Goal: Task Accomplishment & Management: Manage account settings

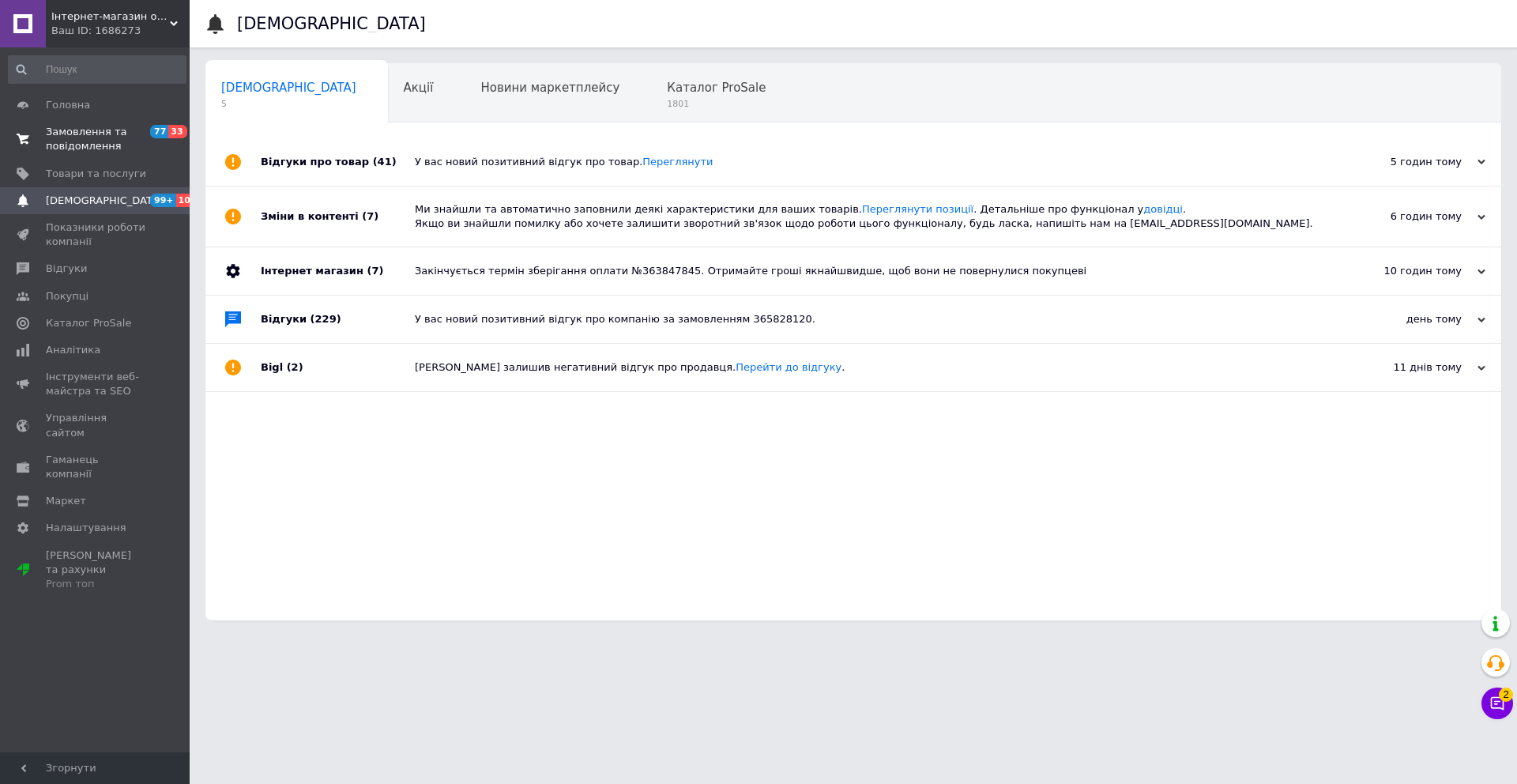
click at [67, 135] on span "Замовлення та повідомлення" at bounding box center [97, 139] width 101 height 28
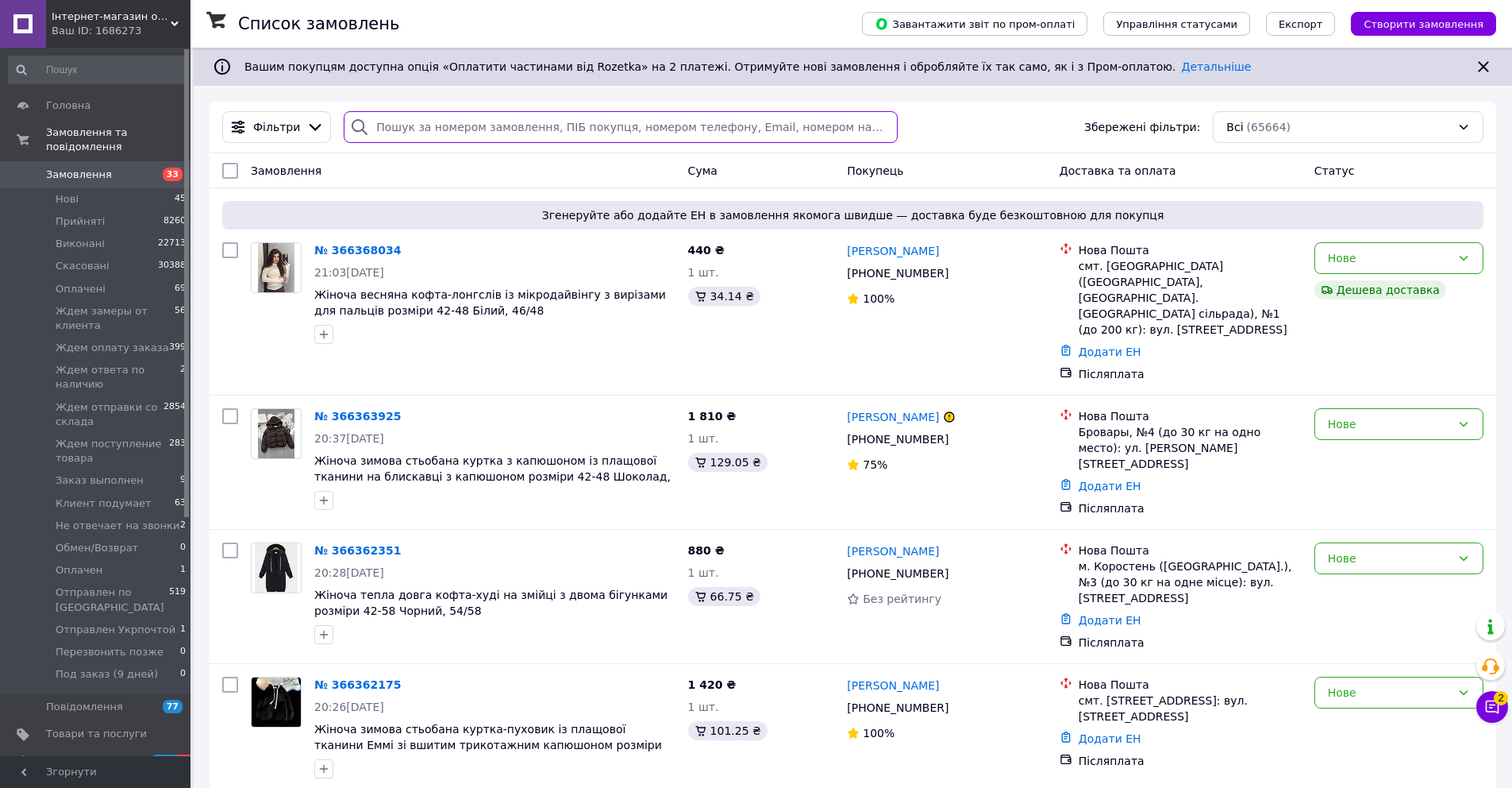
click at [428, 131] on input "search" at bounding box center [620, 127] width 553 height 32
paste input "[PHONE_NUMBER]"
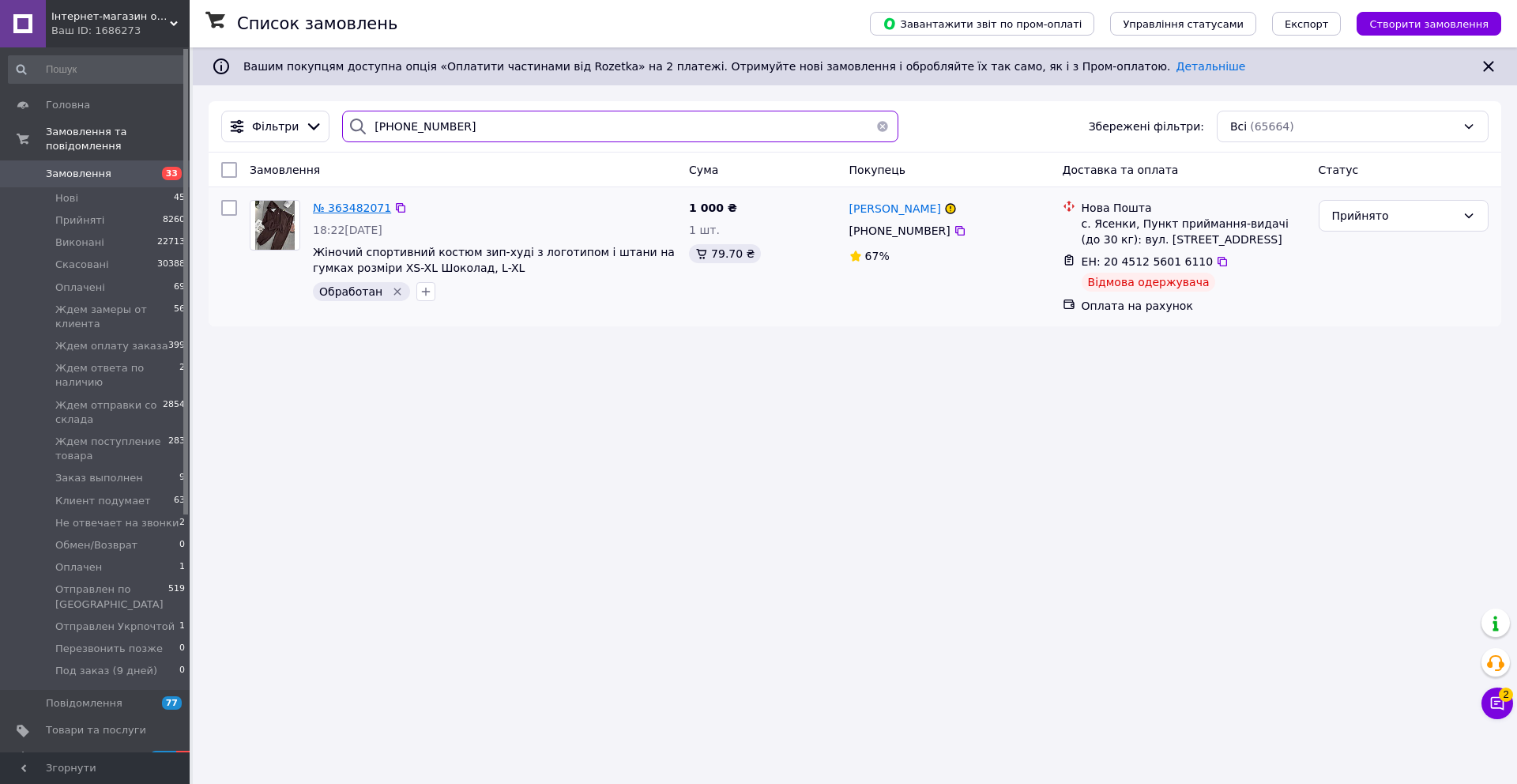
type input "[PHONE_NUMBER]"
click at [344, 212] on span "№ 363482071" at bounding box center [352, 207] width 78 height 12
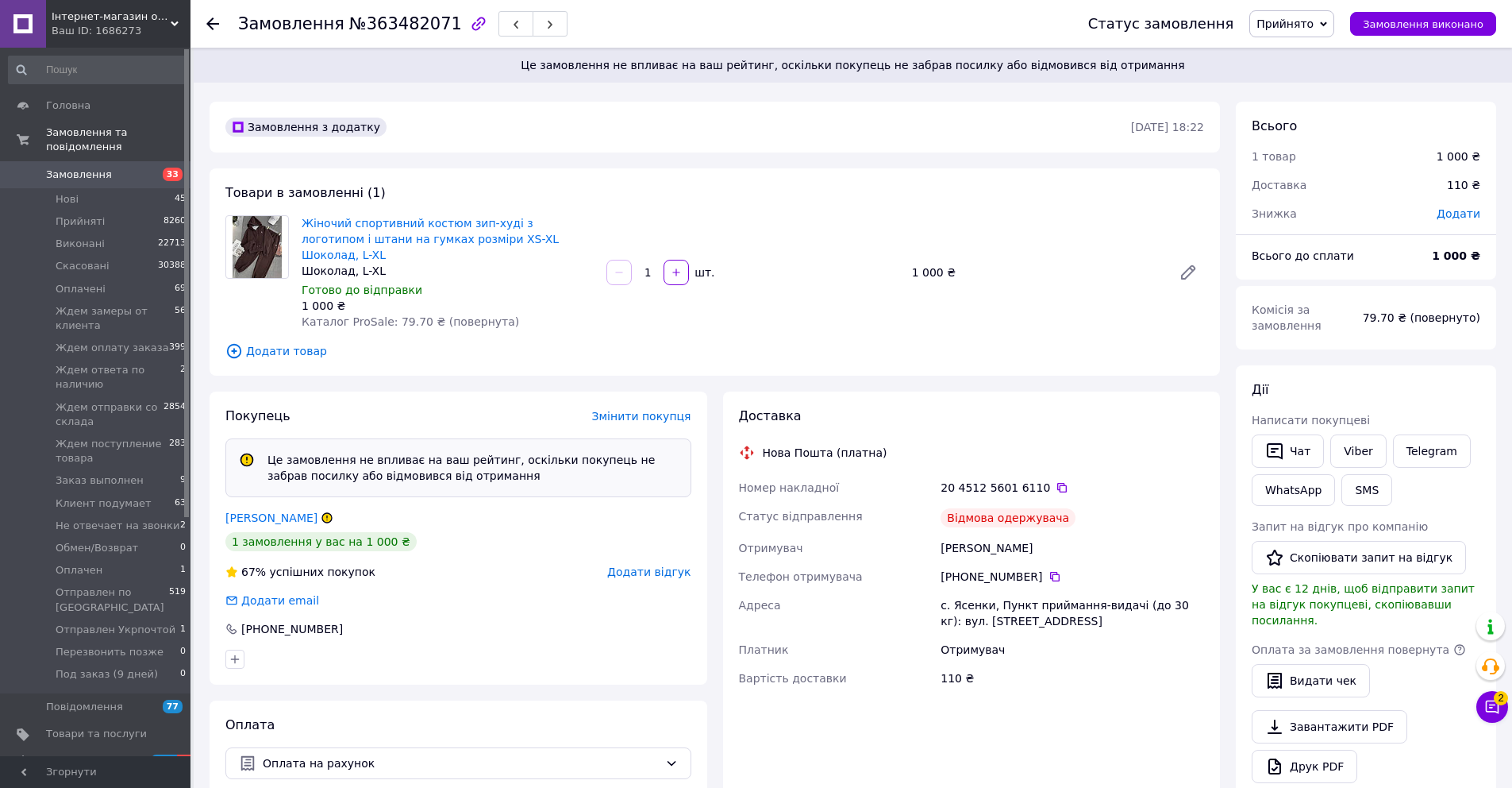
click at [1295, 21] on span "Прийнято" at bounding box center [1285, 23] width 57 height 12
click at [1306, 80] on li "Скасовано" at bounding box center [1351, 79] width 203 height 24
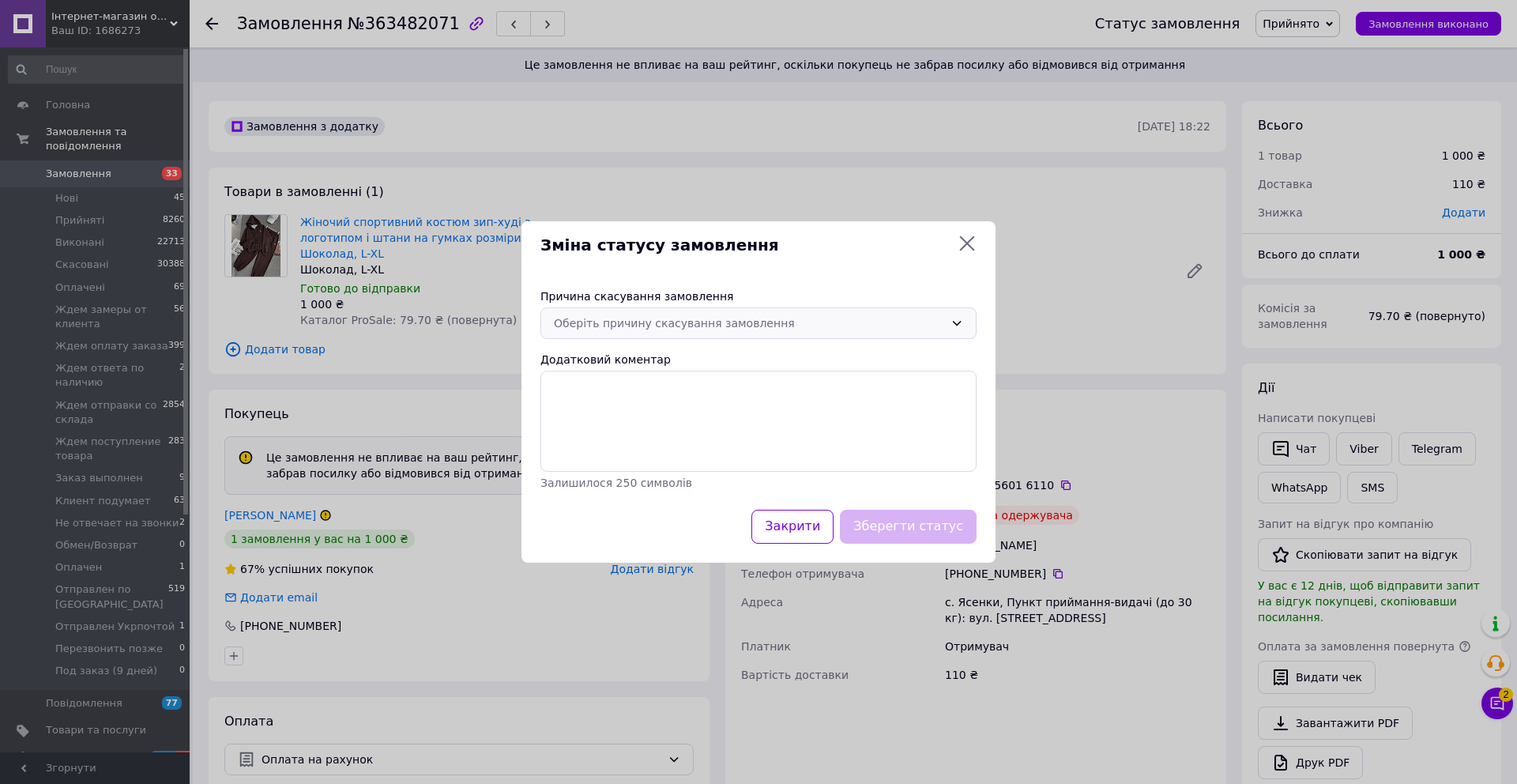
click at [626, 331] on div "Оберіть причину скасування замовлення" at bounding box center [749, 323] width 390 height 17
click at [612, 449] on li "На прохання покупця" at bounding box center [758, 442] width 435 height 28
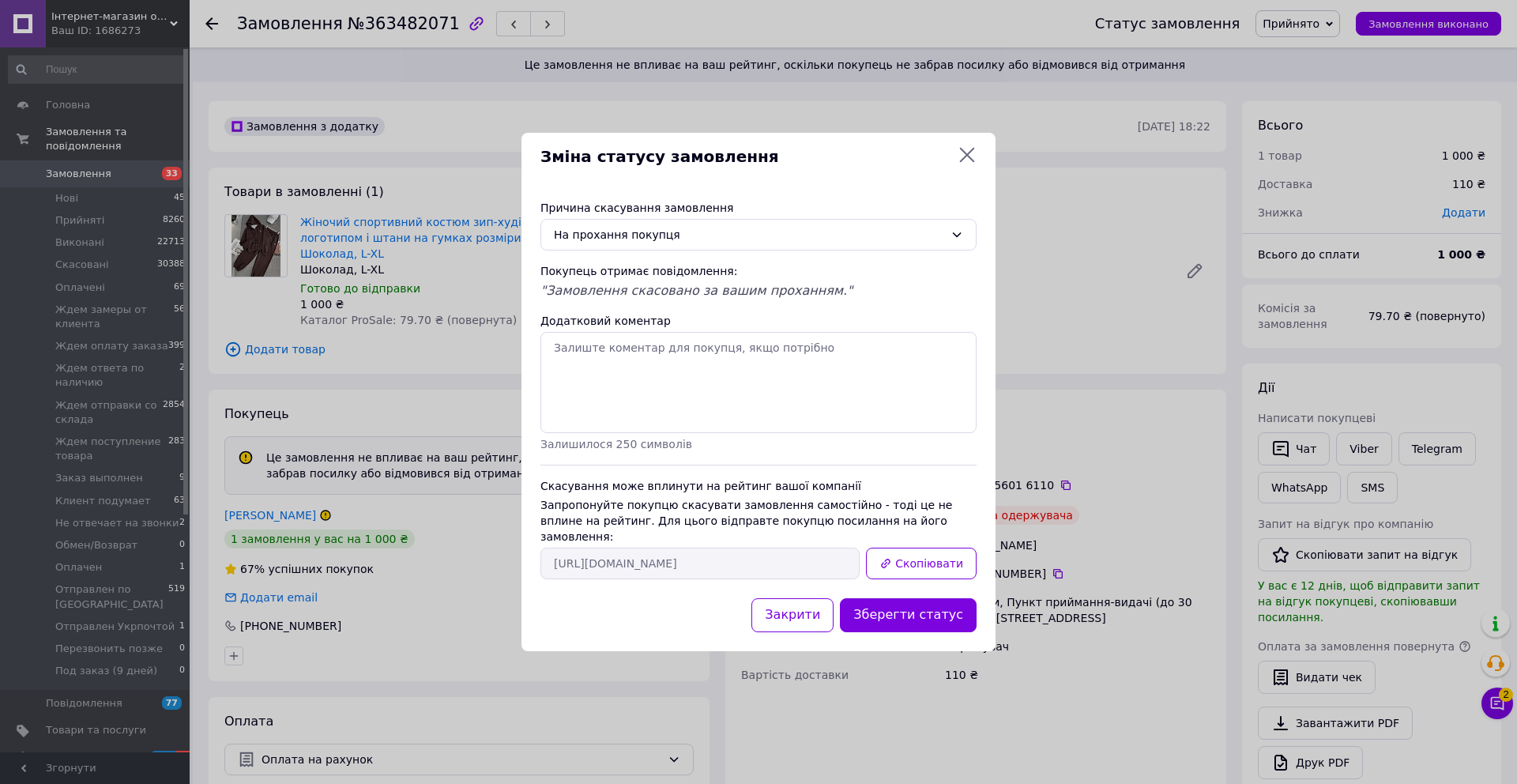
click at [904, 604] on button "Зберегти статус" at bounding box center [909, 615] width 137 height 34
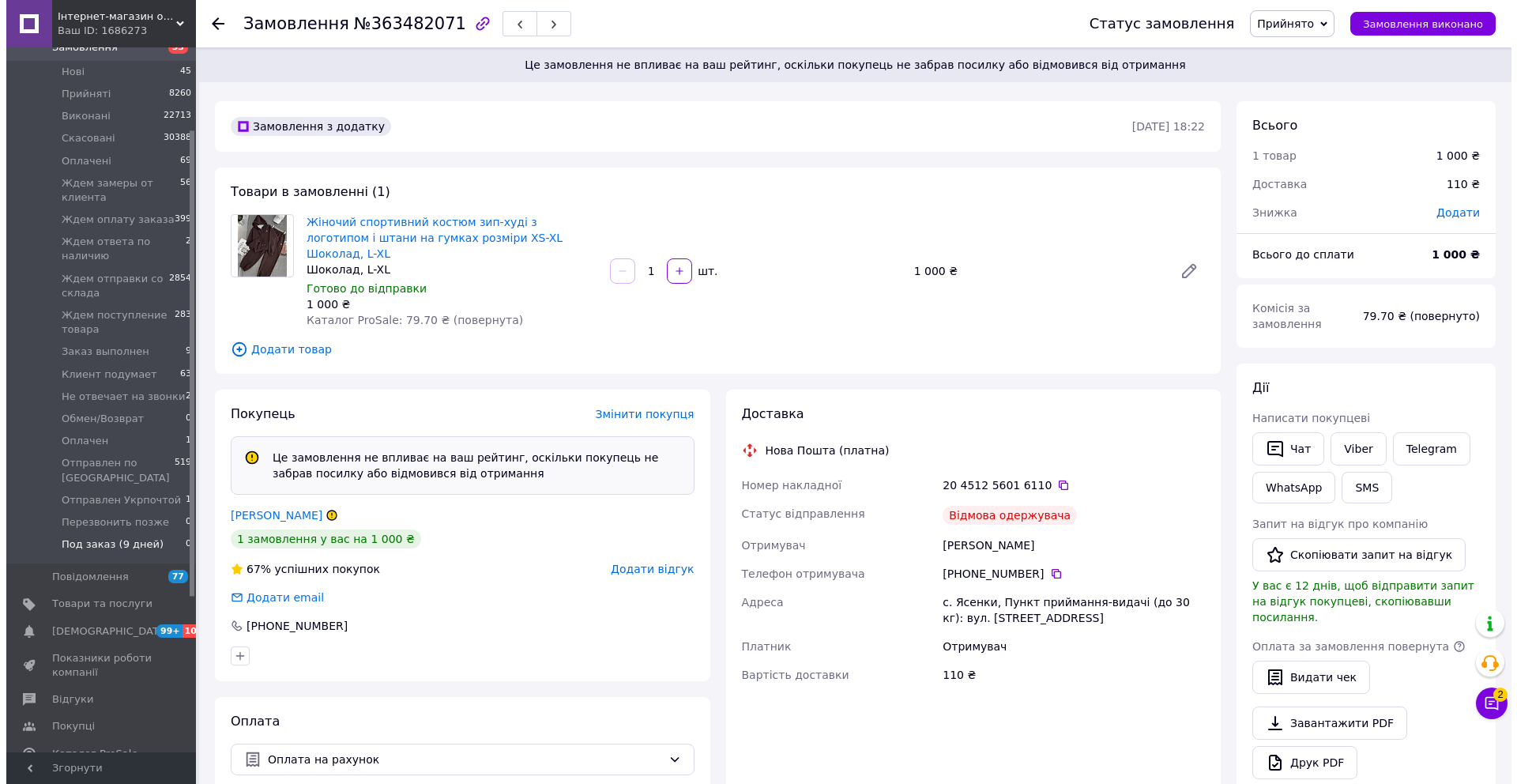
scroll to position [127, 0]
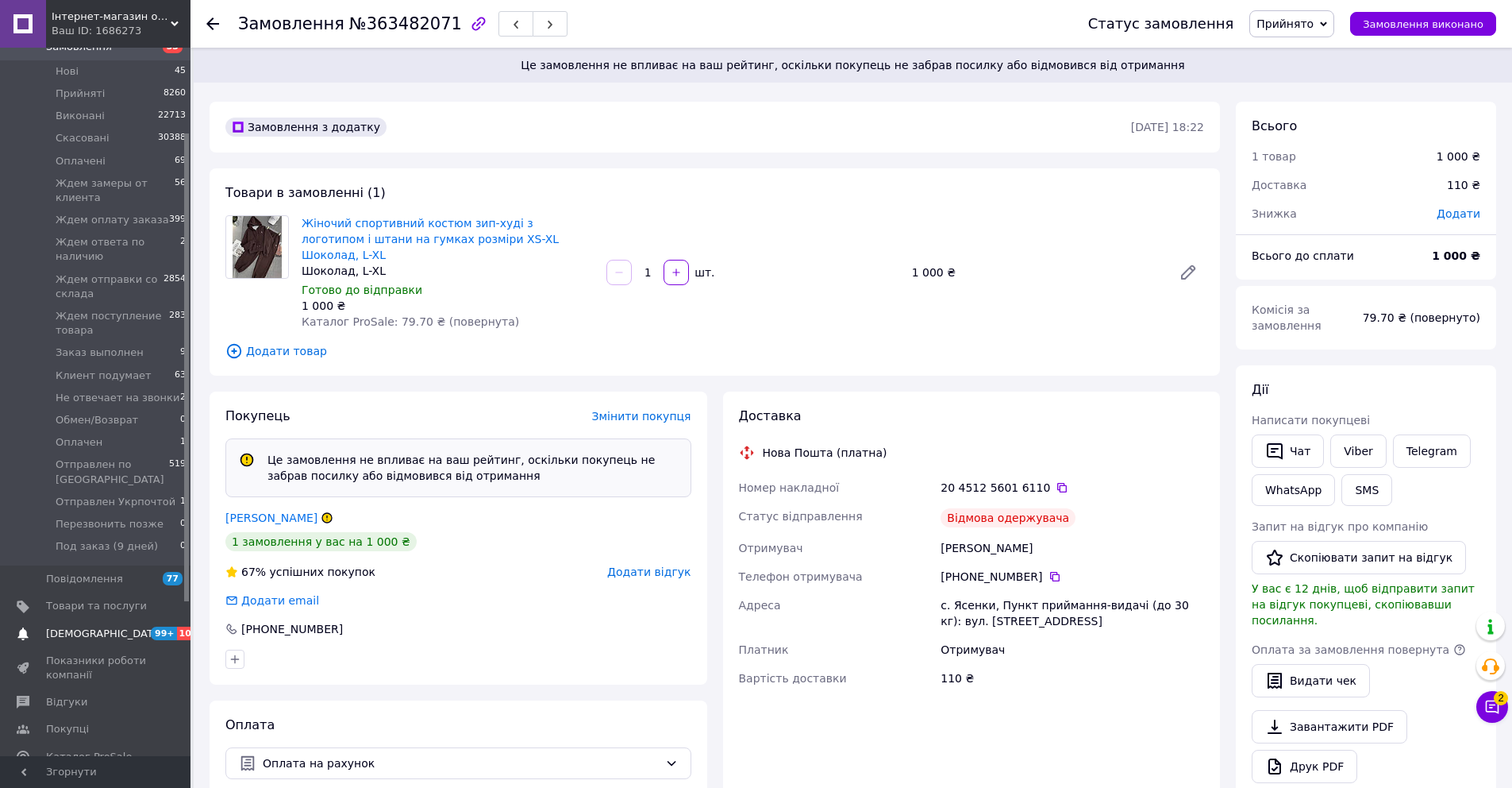
click at [61, 641] on link "Сповіщення 99+ 10" at bounding box center [98, 634] width 196 height 27
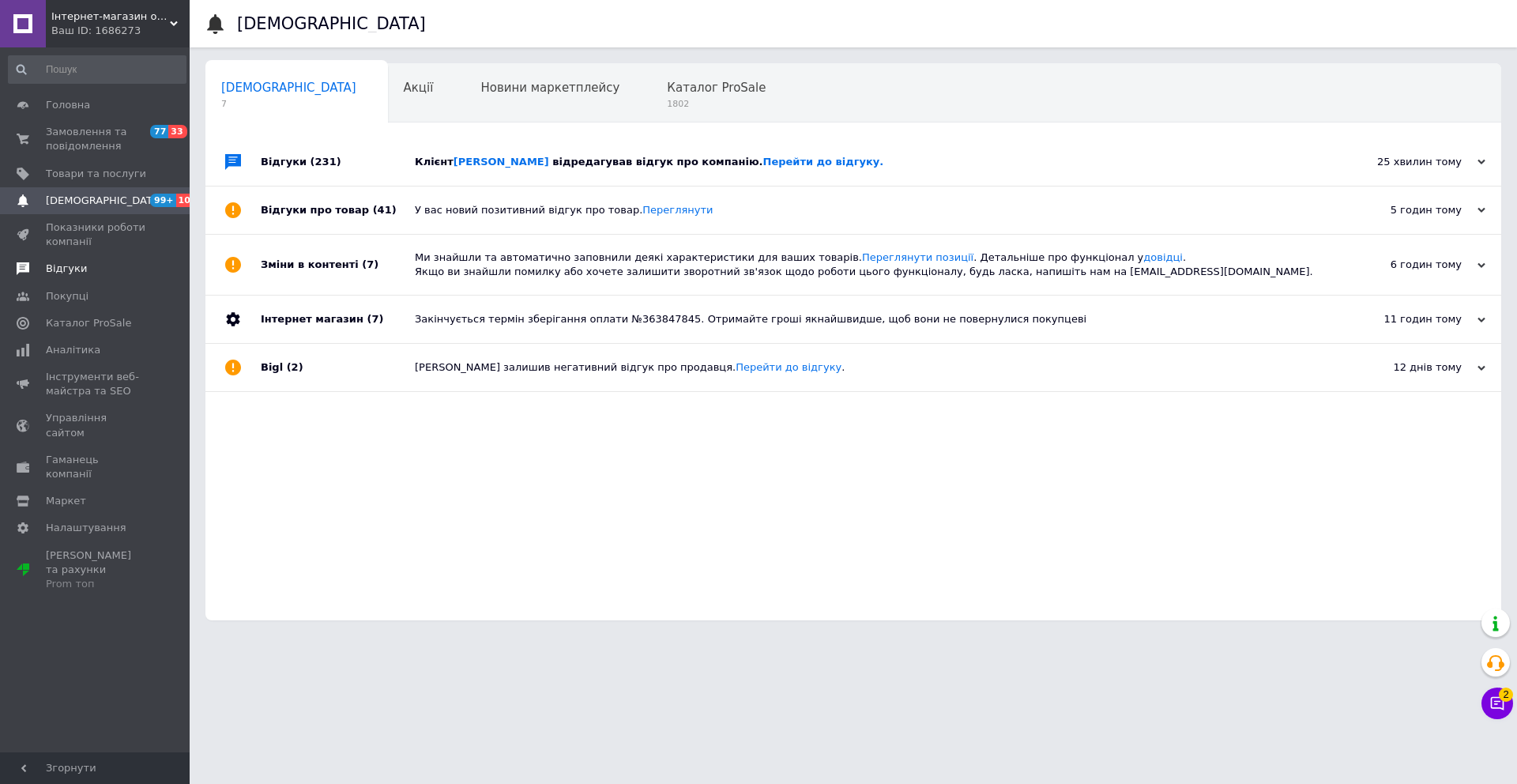
click at [77, 270] on span "Відгуки" at bounding box center [67, 268] width 41 height 14
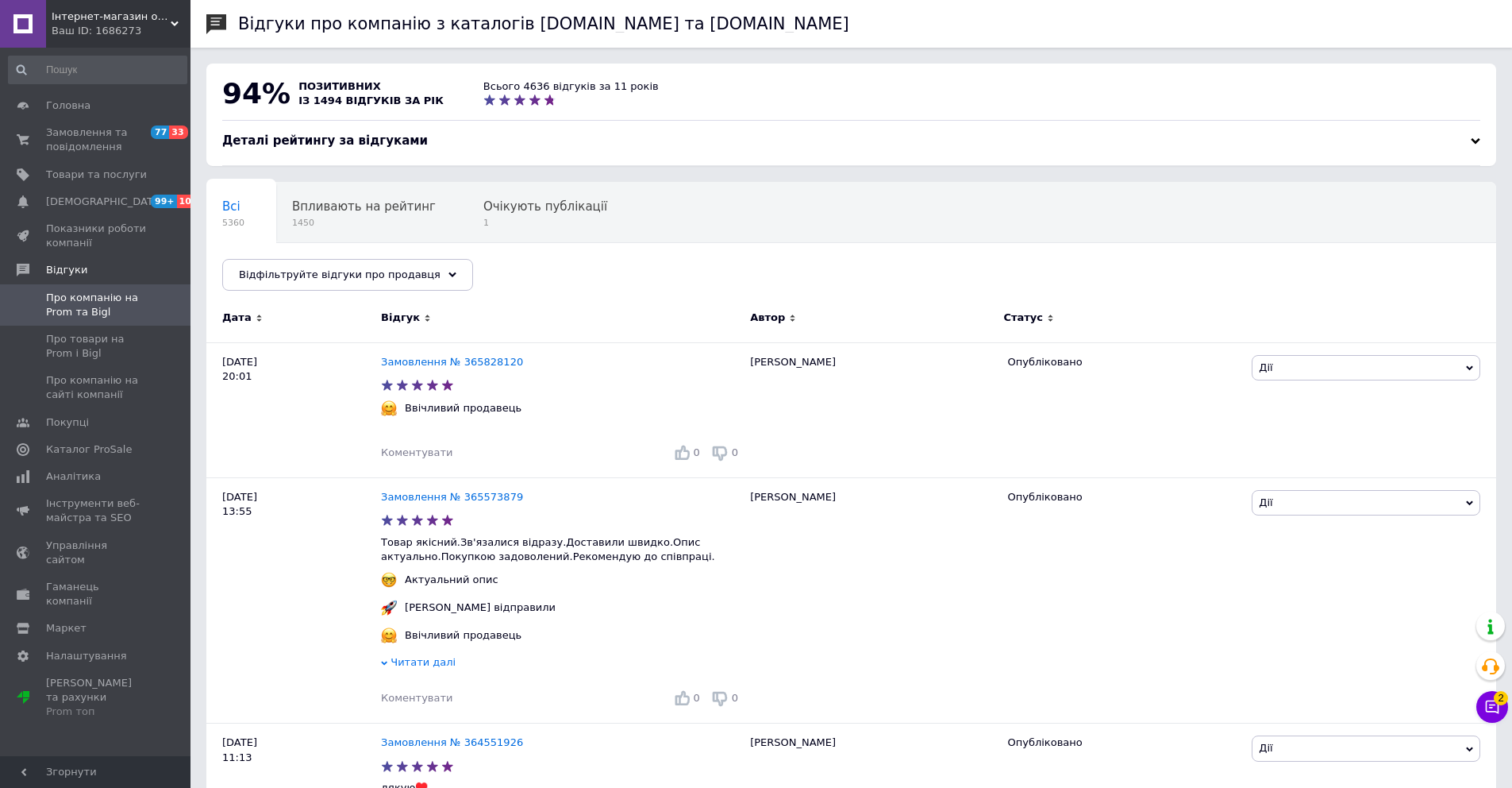
click at [70, 302] on span "Про компанію на Prom та Bigl" at bounding box center [97, 304] width 101 height 28
click at [363, 211] on span "Впливають на рейтинг" at bounding box center [363, 206] width 143 height 14
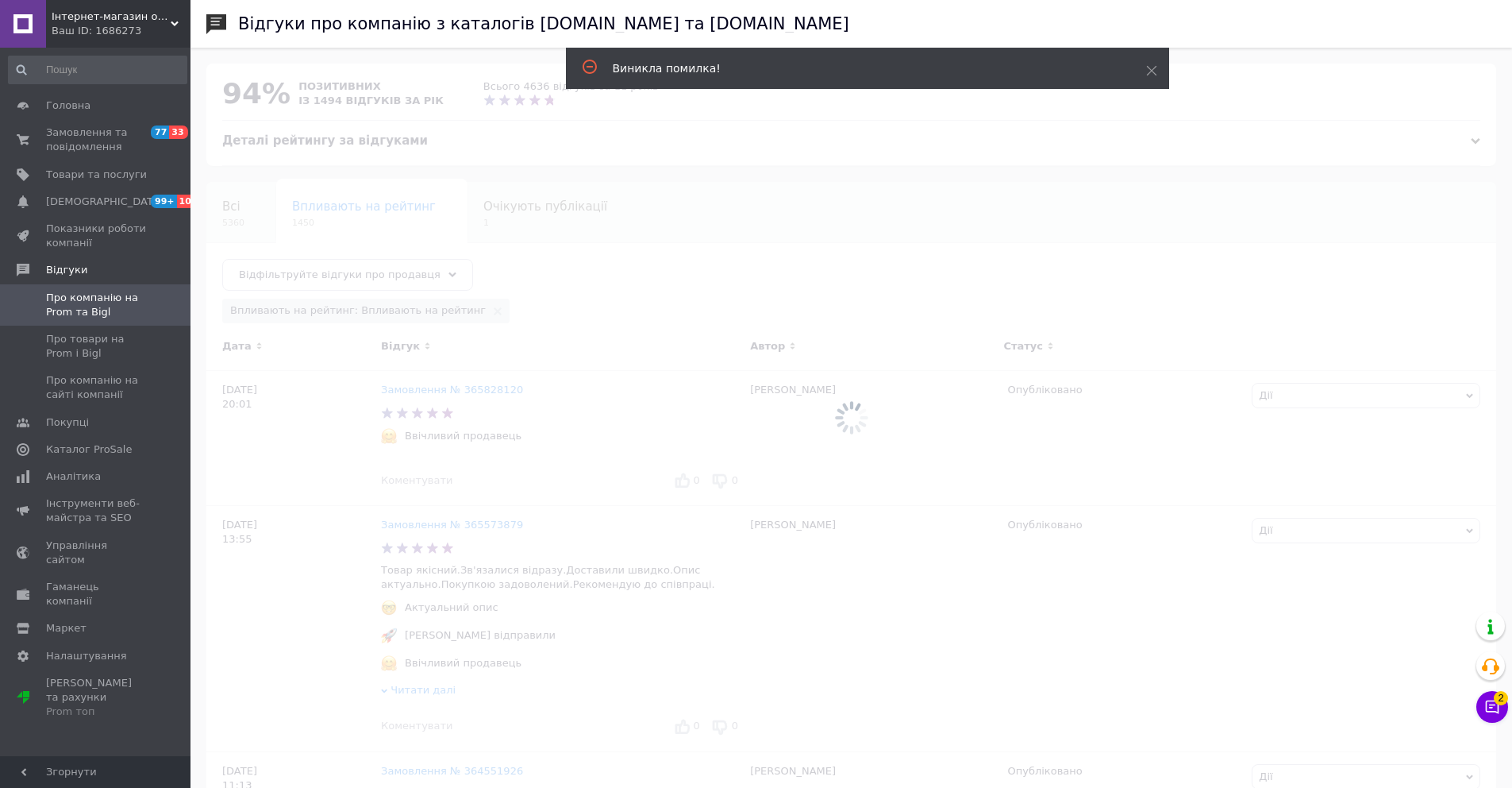
drag, startPoint x: 593, startPoint y: 274, endPoint x: 678, endPoint y: 255, distance: 87.1
click at [593, 274] on div at bounding box center [851, 417] width 1321 height 740
click at [1154, 72] on icon at bounding box center [1151, 71] width 11 height 11
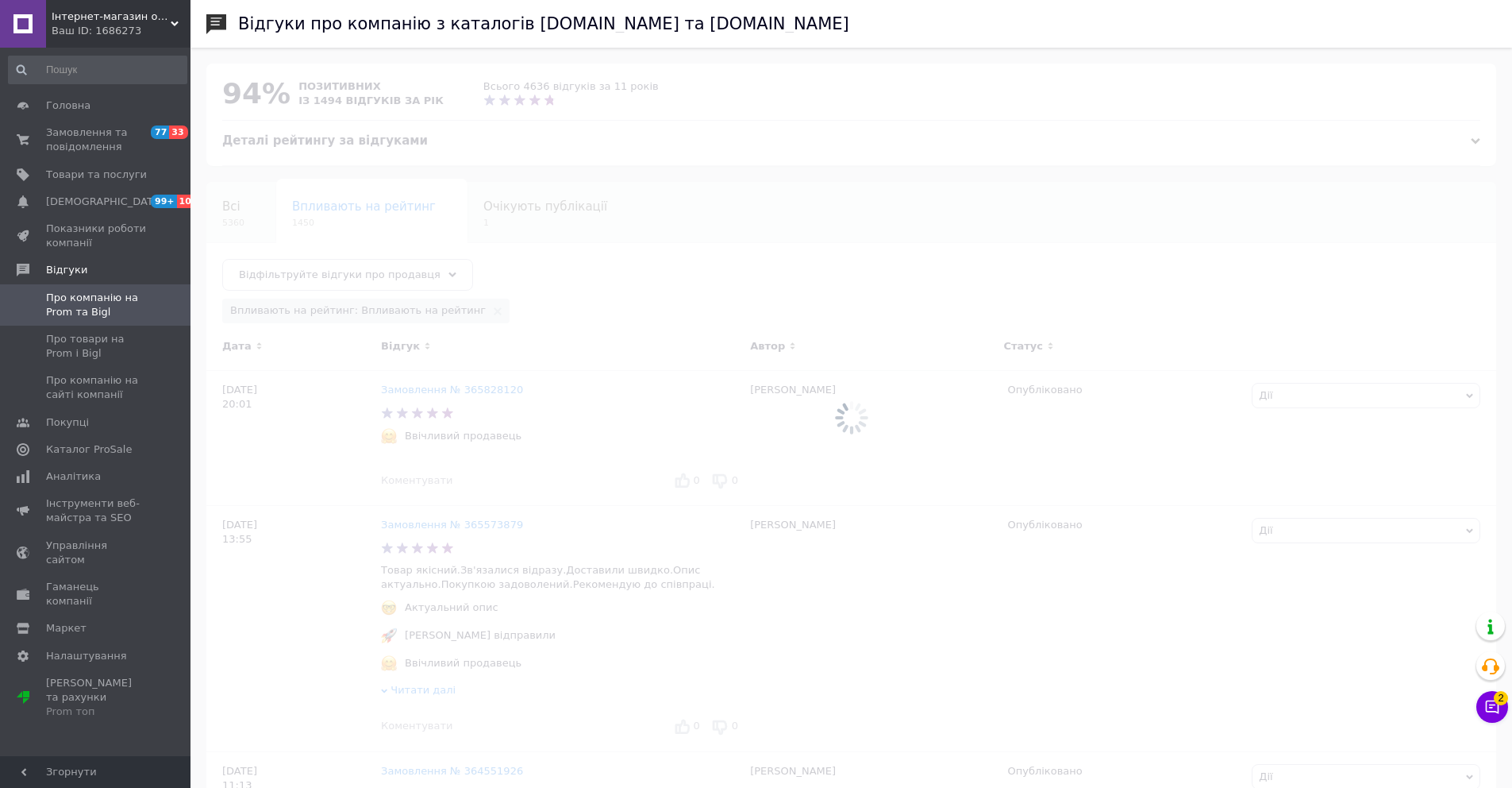
click at [768, 166] on div at bounding box center [851, 417] width 1321 height 740
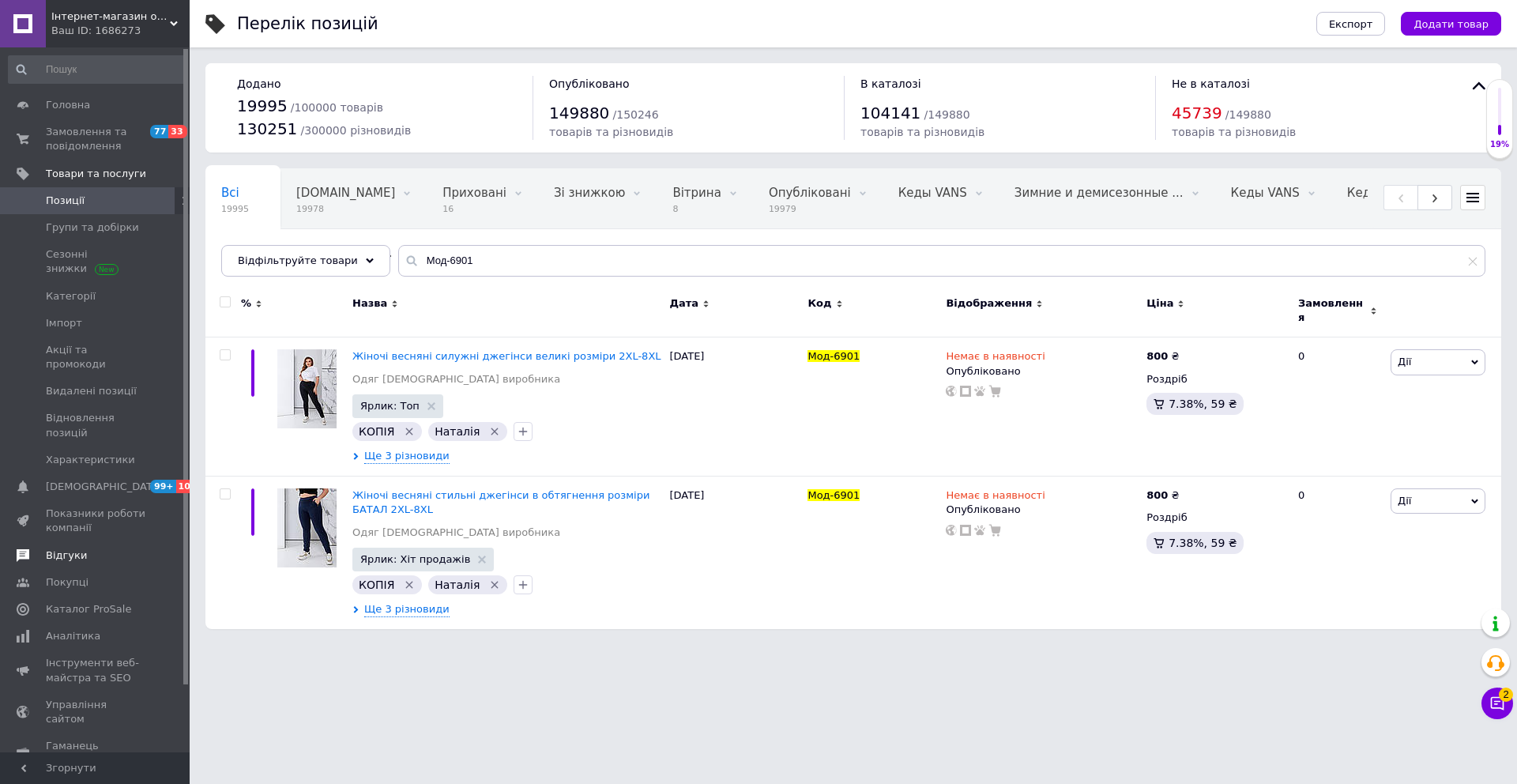
click at [71, 549] on span "Відгуки" at bounding box center [67, 555] width 41 height 14
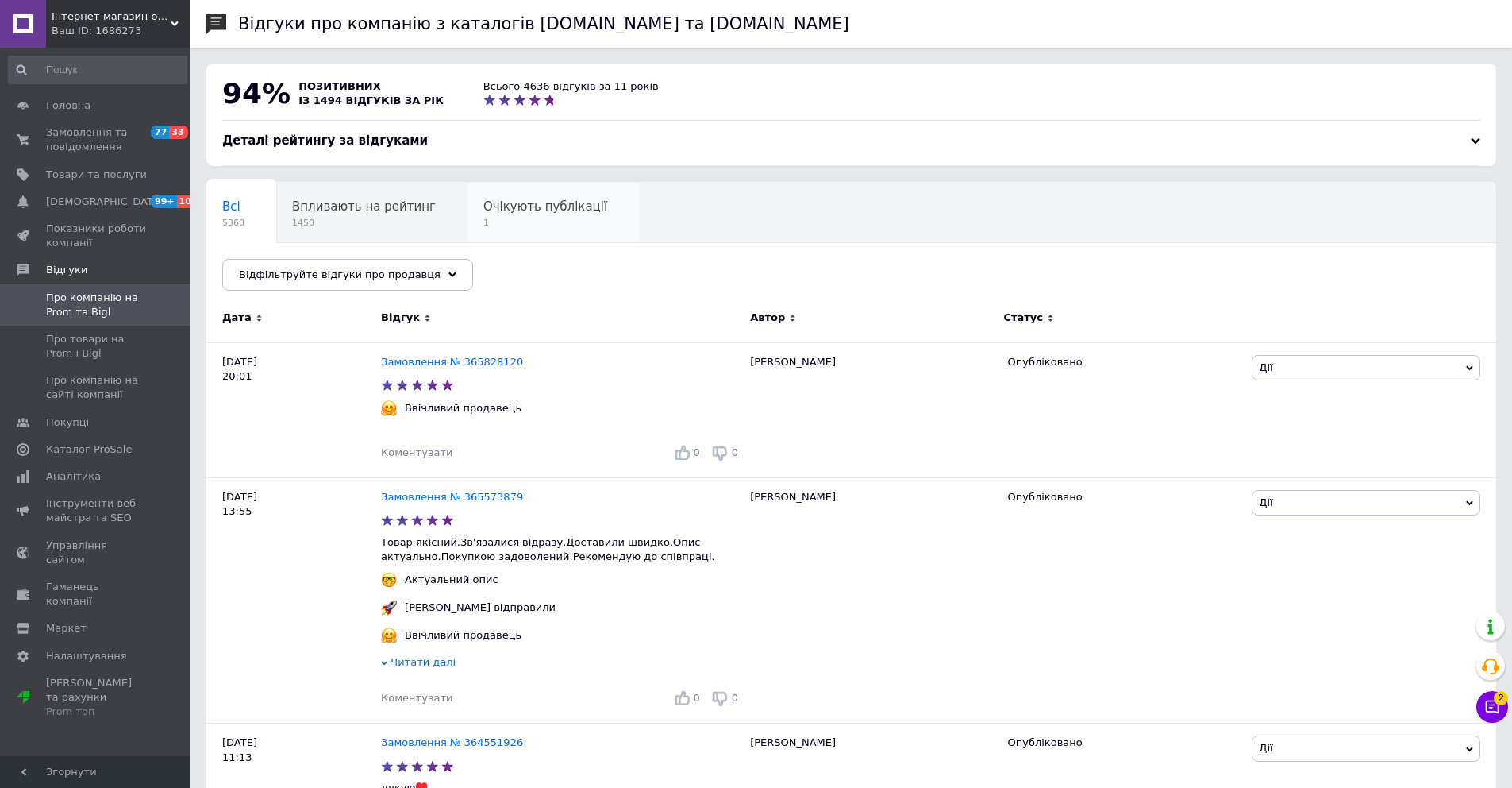
click at [551, 215] on div "Очікують публікації 1" at bounding box center [553, 212] width 172 height 61
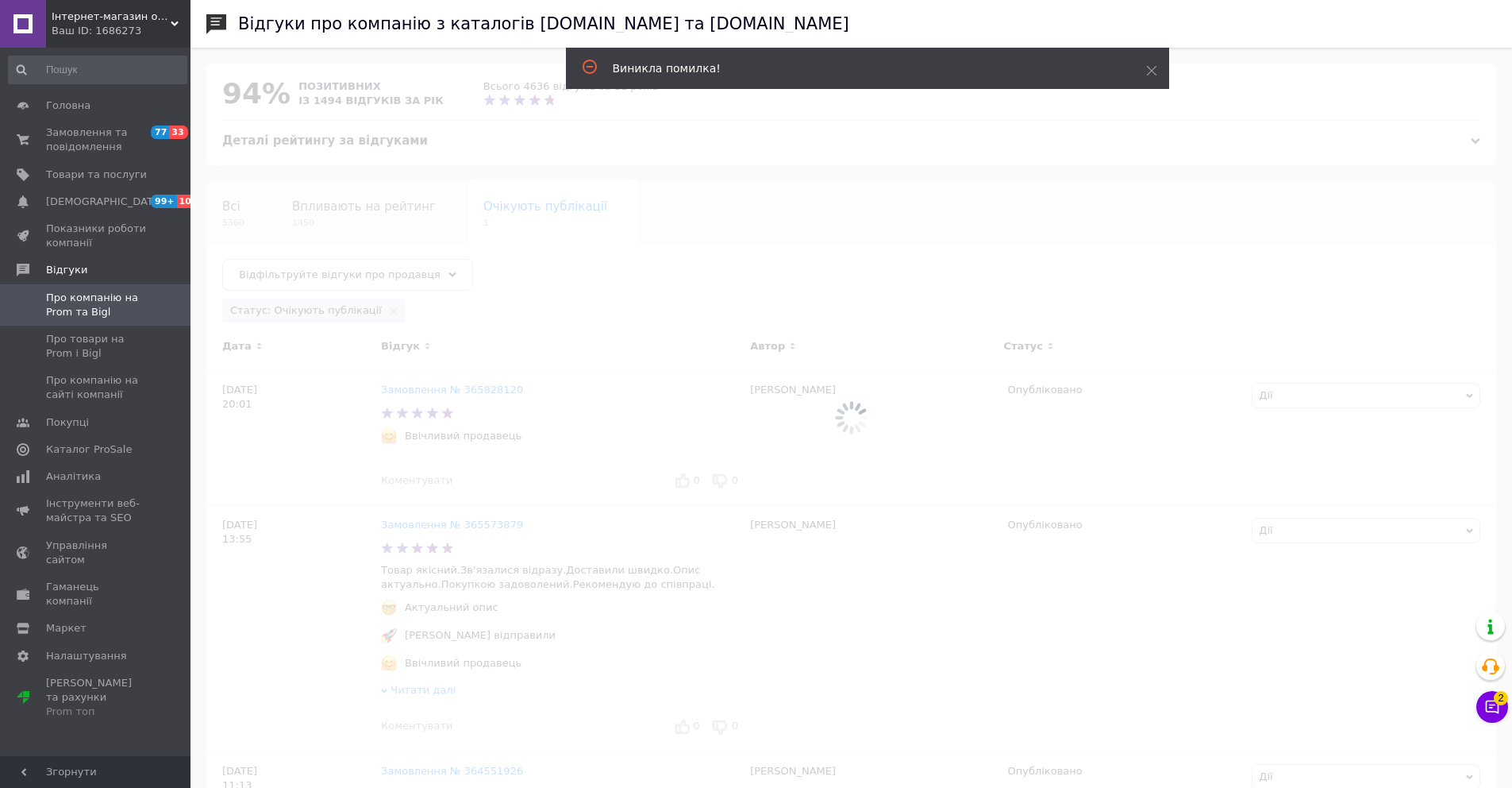
click at [550, 289] on div at bounding box center [851, 417] width 1321 height 740
click at [1153, 72] on icon at bounding box center [1151, 71] width 11 height 11
